Goal: Task Accomplishment & Management: Manage account settings

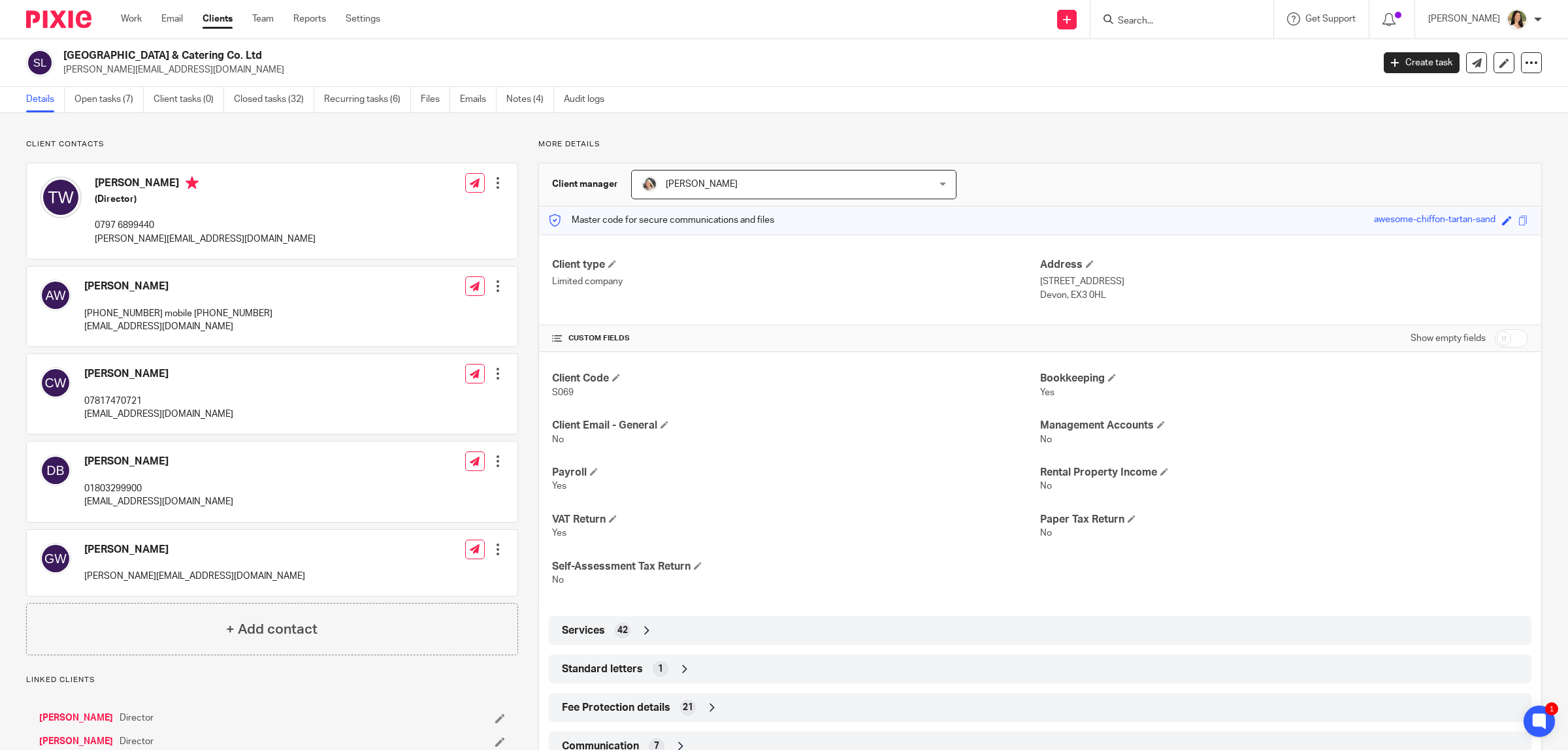
click at [504, 102] on ul "Details Open tasks (7) Client tasks (0) Closed tasks (32) Recurring tasks (6) F…" at bounding box center [325, 99] width 598 height 25
click at [511, 102] on link "Notes (4)" at bounding box center [530, 99] width 48 height 25
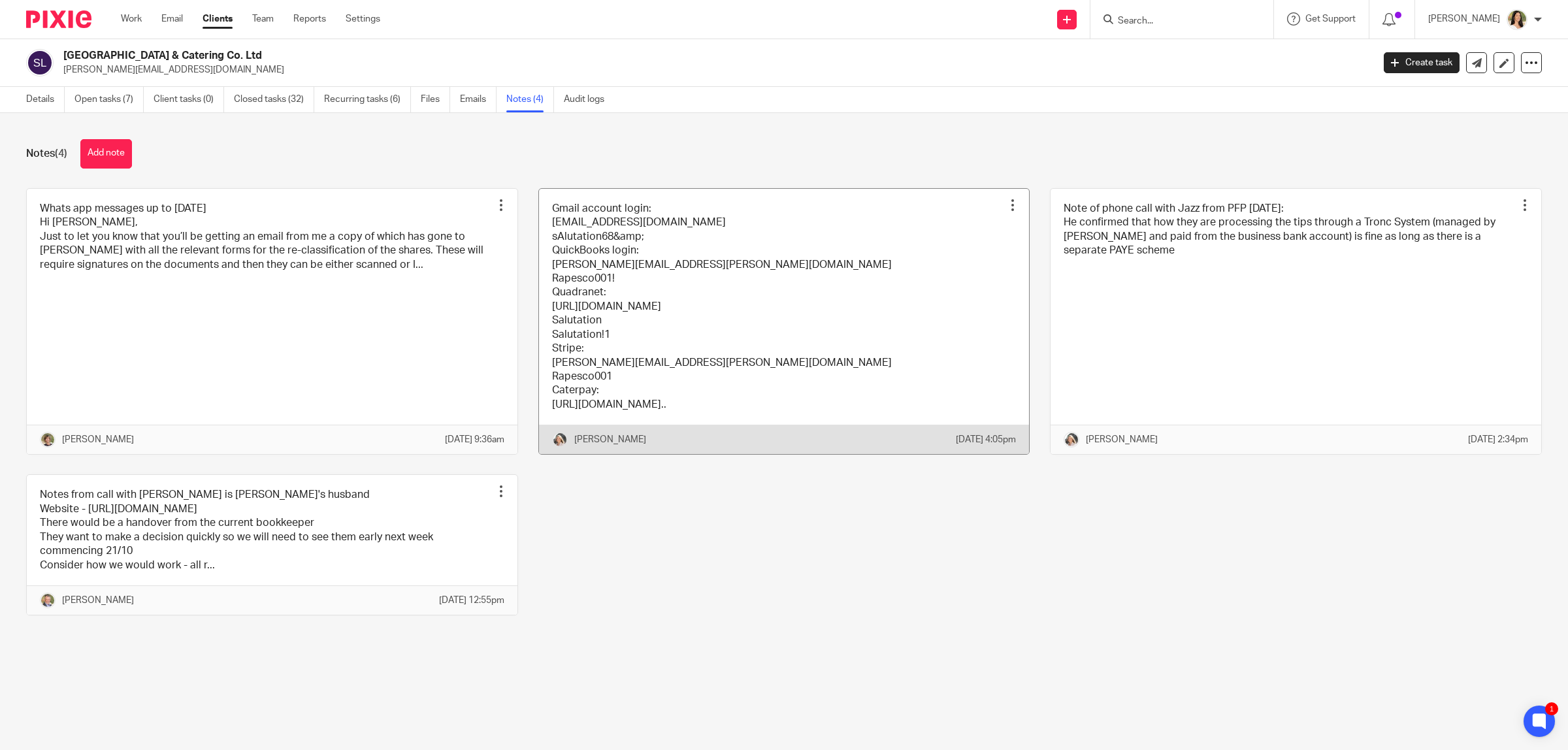
click at [625, 279] on link at bounding box center [784, 322] width 490 height 266
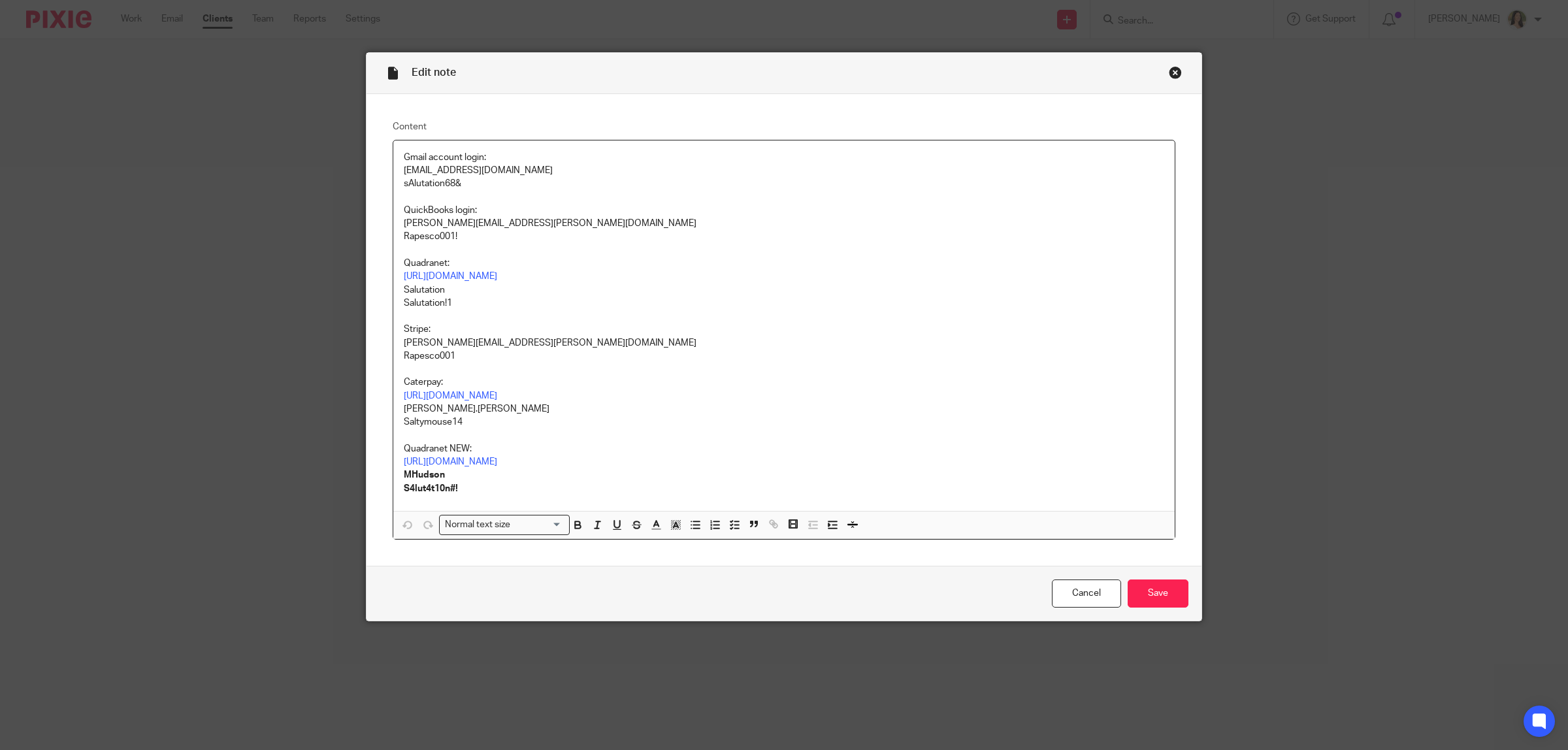
click at [430, 181] on p "sAlutation68&" at bounding box center [784, 184] width 760 height 13
copy p "sAlutation68&"
click at [1169, 73] on div "Close this dialog window" at bounding box center [1176, 73] width 13 height 13
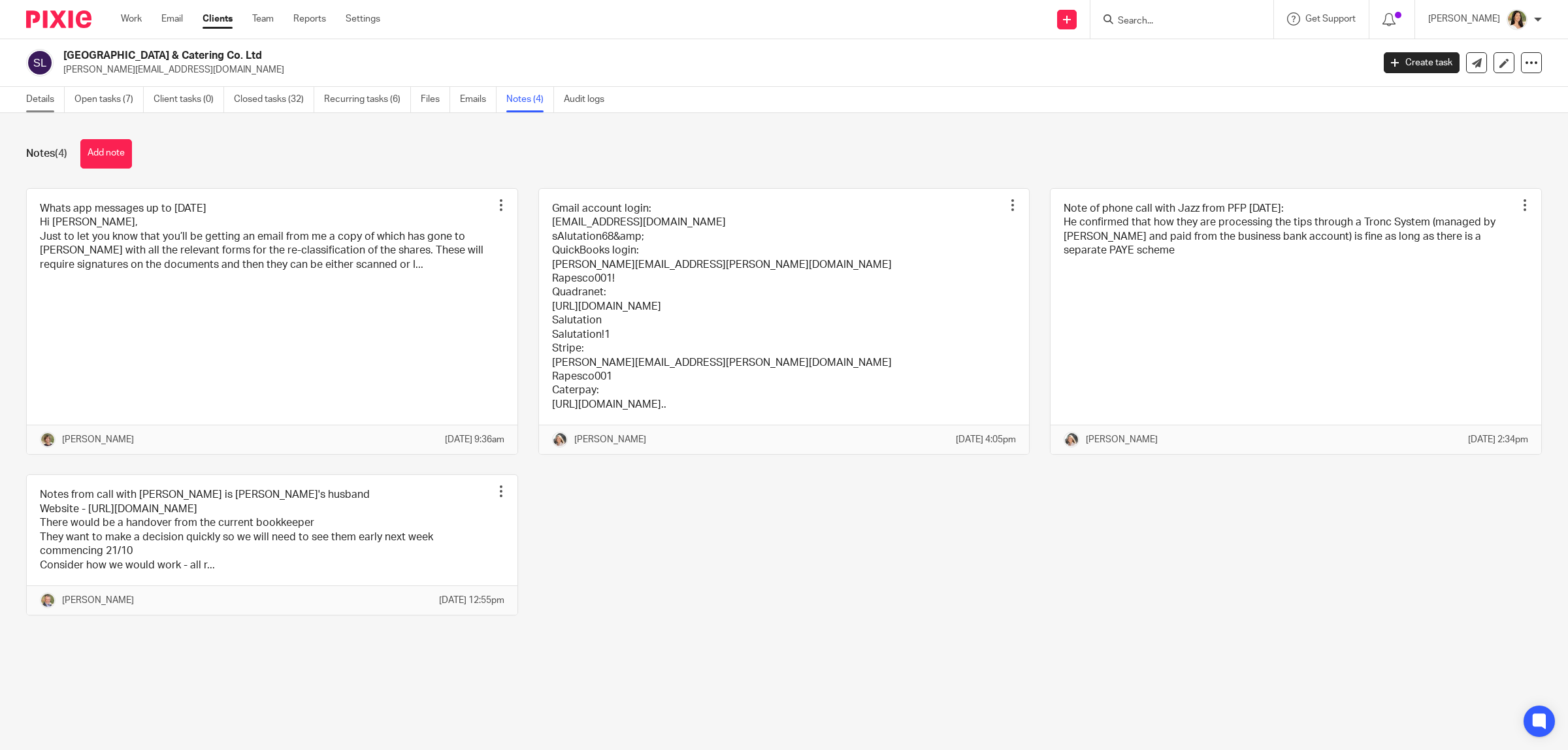
click at [52, 97] on link "Details" at bounding box center [45, 99] width 39 height 25
